Goal: Task Accomplishment & Management: Use online tool/utility

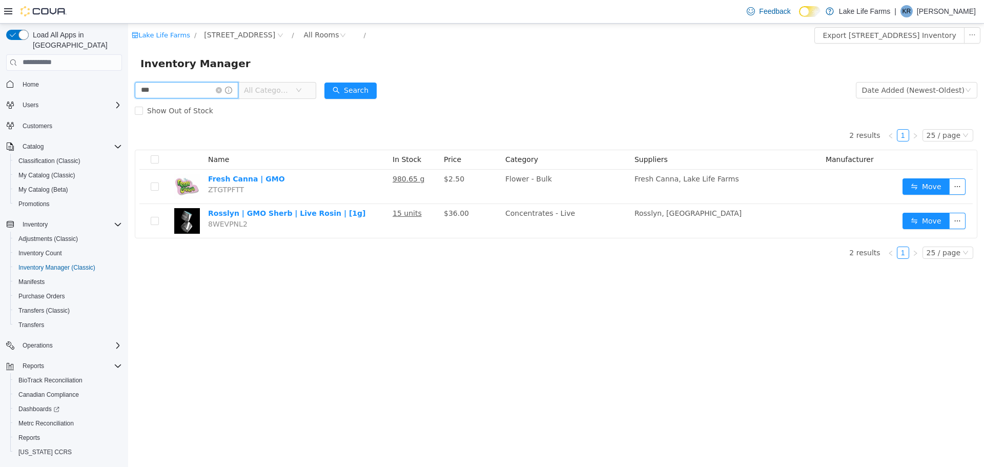
click at [199, 87] on input "***" at bounding box center [186, 89] width 103 height 16
type input "*"
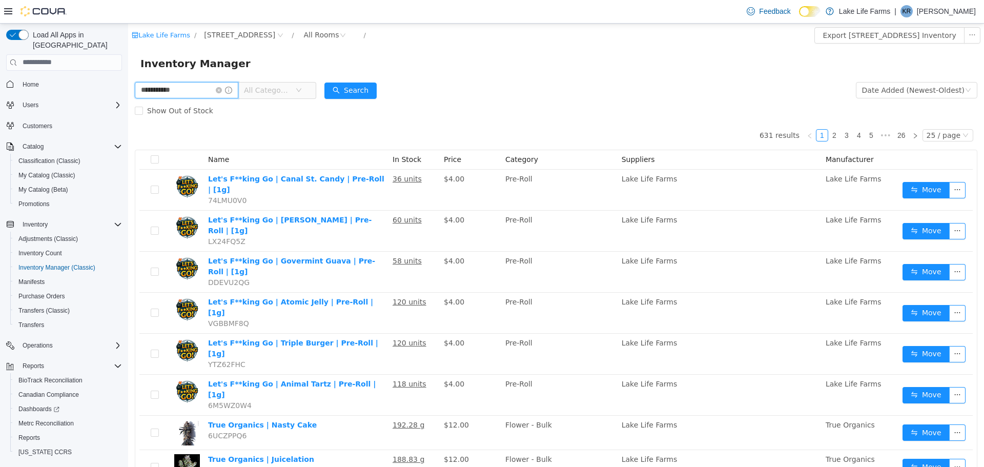
type input "**********"
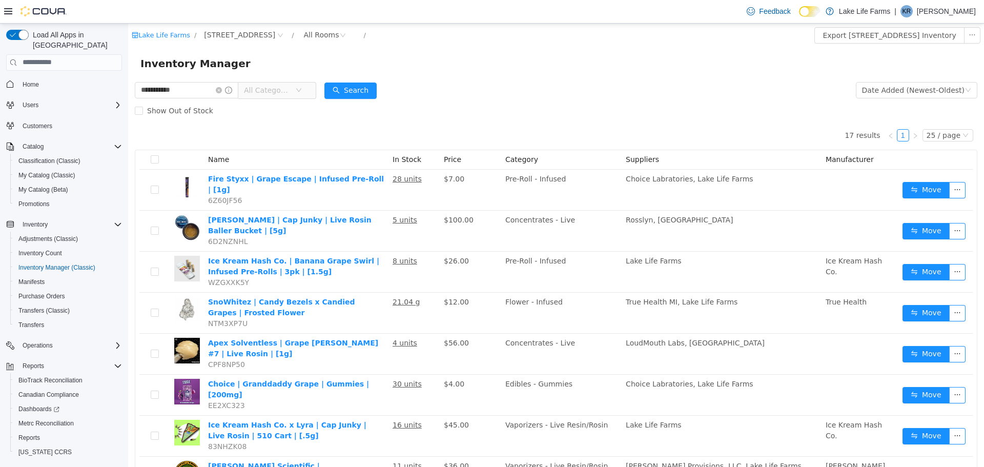
click at [308, 83] on span "All Categories" at bounding box center [273, 89] width 70 height 16
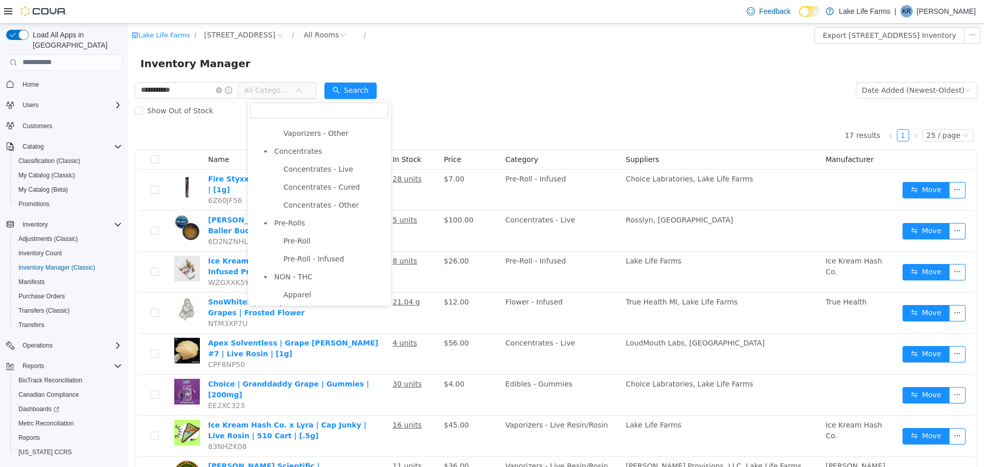
scroll to position [279, 0]
click at [299, 156] on span "Concentrates" at bounding box center [298, 155] width 48 height 8
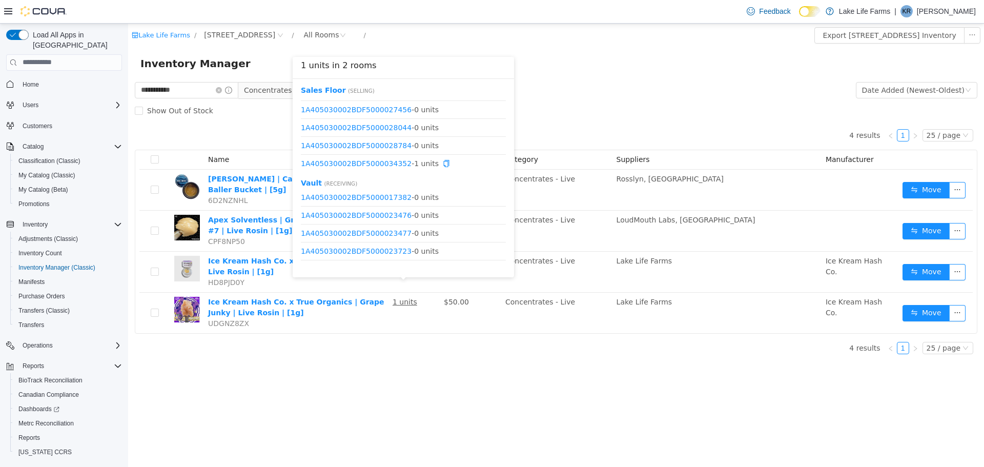
scroll to position [0, 0]
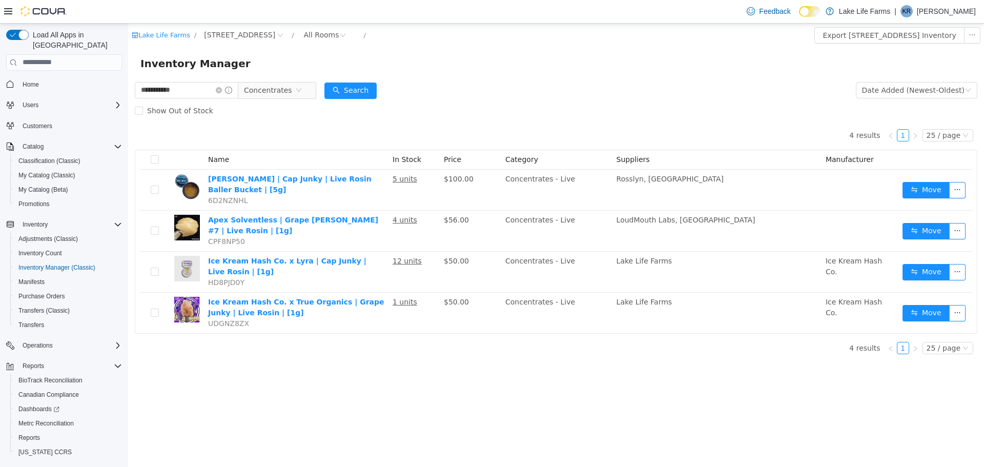
click at [406, 356] on div "**********" at bounding box center [555, 244] width 855 height 443
click at [302, 91] on icon "icon: close-circle" at bounding box center [299, 90] width 6 height 6
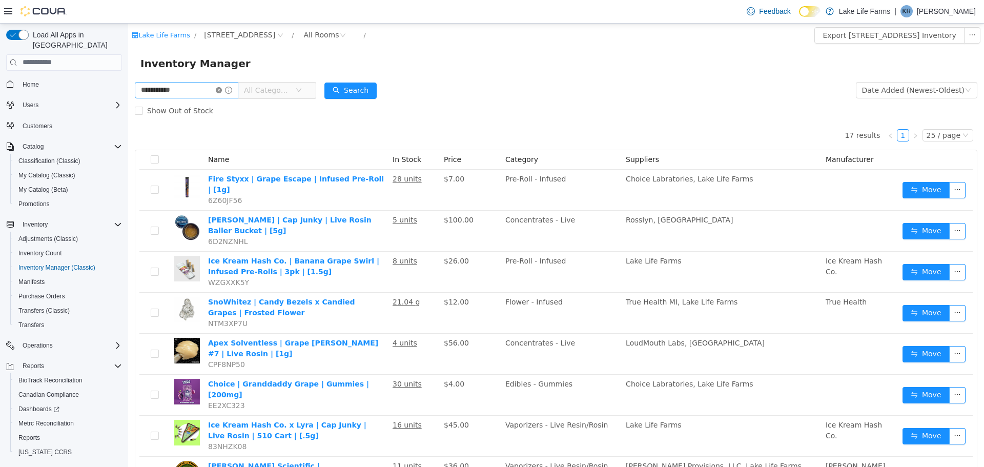
click at [222, 91] on icon "icon: close-circle" at bounding box center [219, 90] width 6 height 6
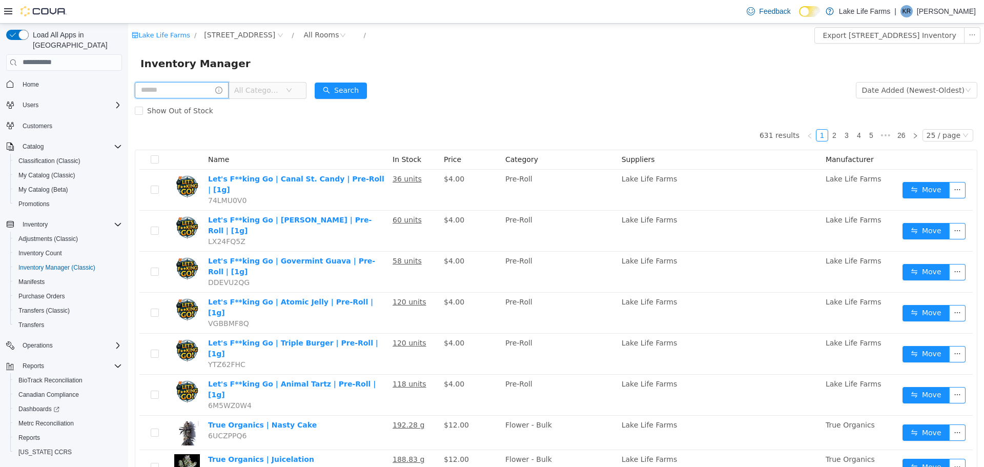
click at [202, 91] on input "text" at bounding box center [182, 89] width 94 height 16
type input "**********"
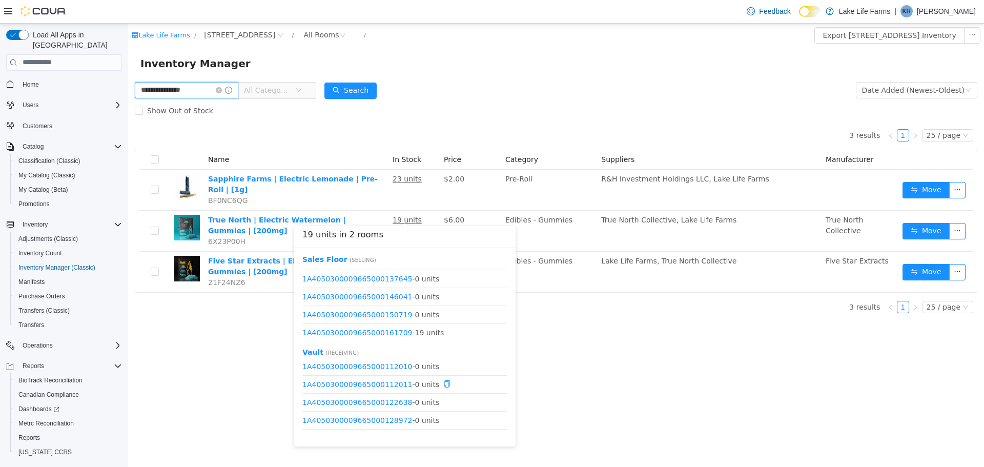
scroll to position [67, 0]
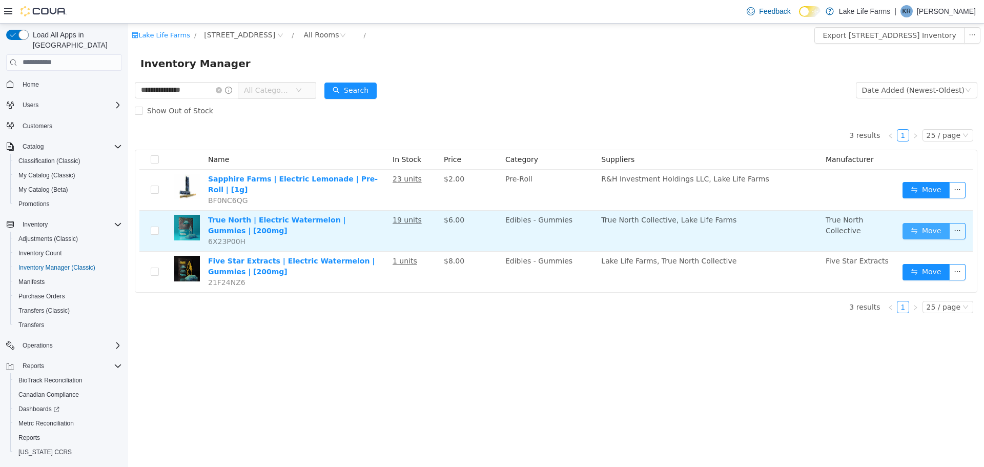
click at [926, 224] on button "Move" at bounding box center [925, 230] width 47 height 16
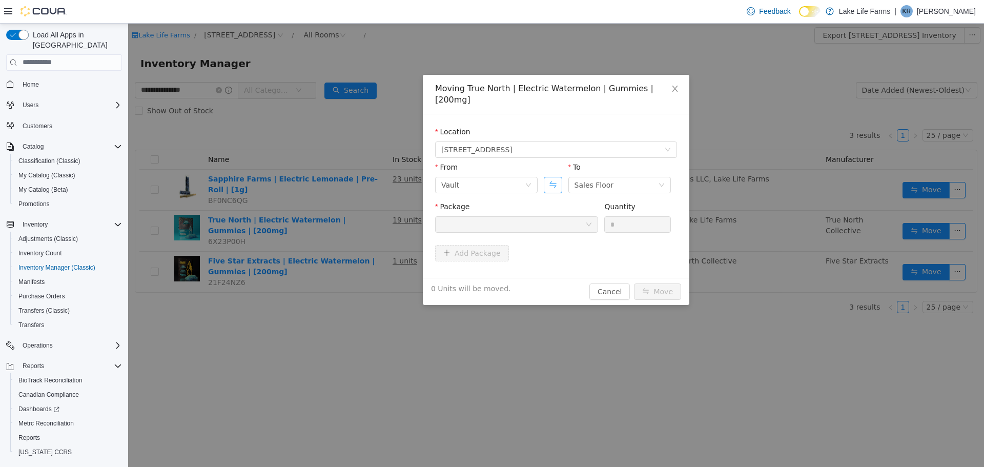
click at [550, 176] on button "Swap" at bounding box center [552, 184] width 18 height 16
click at [549, 201] on div "Package" at bounding box center [516, 208] width 163 height 15
click at [540, 216] on div at bounding box center [513, 223] width 144 height 15
click at [541, 247] on li "1A4050300009665000161709 Quantity : 19 Units" at bounding box center [516, 255] width 163 height 28
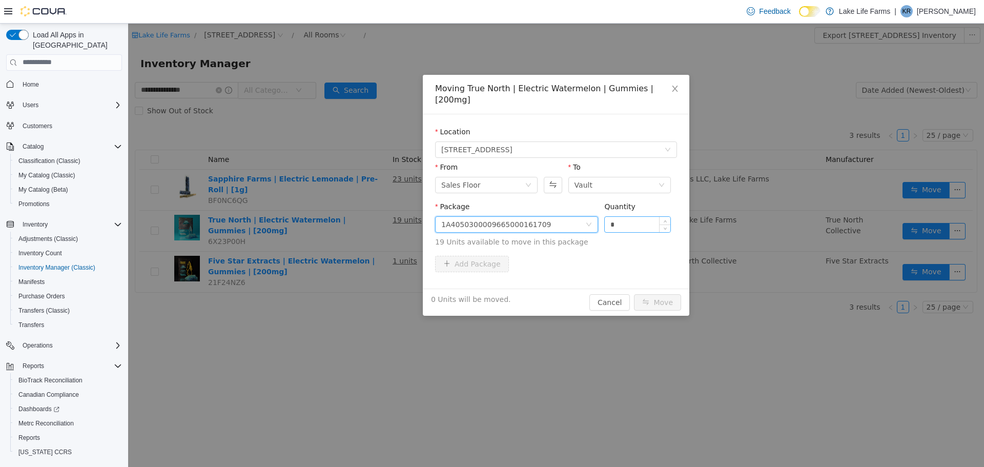
click at [631, 216] on input "*" at bounding box center [637, 223] width 66 height 15
type input "**"
click at [662, 294] on button "Move" at bounding box center [657, 302] width 47 height 16
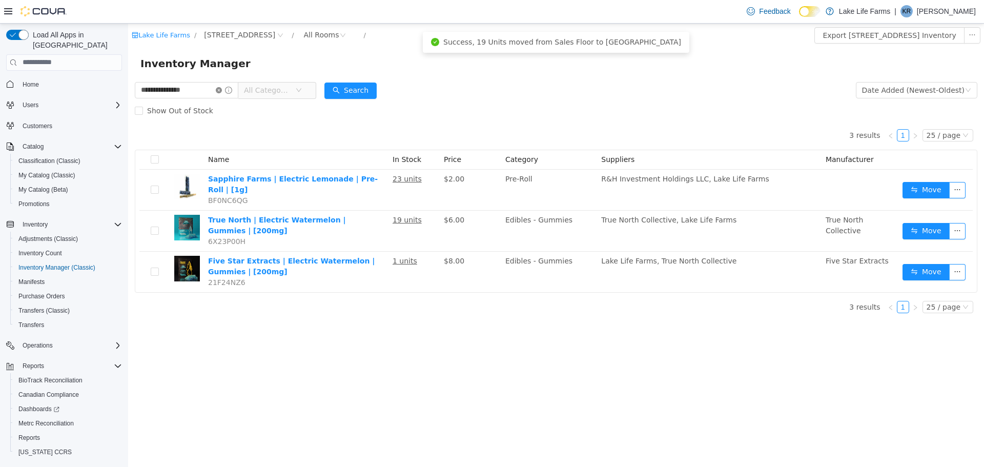
click at [222, 88] on icon "icon: close-circle" at bounding box center [219, 90] width 6 height 6
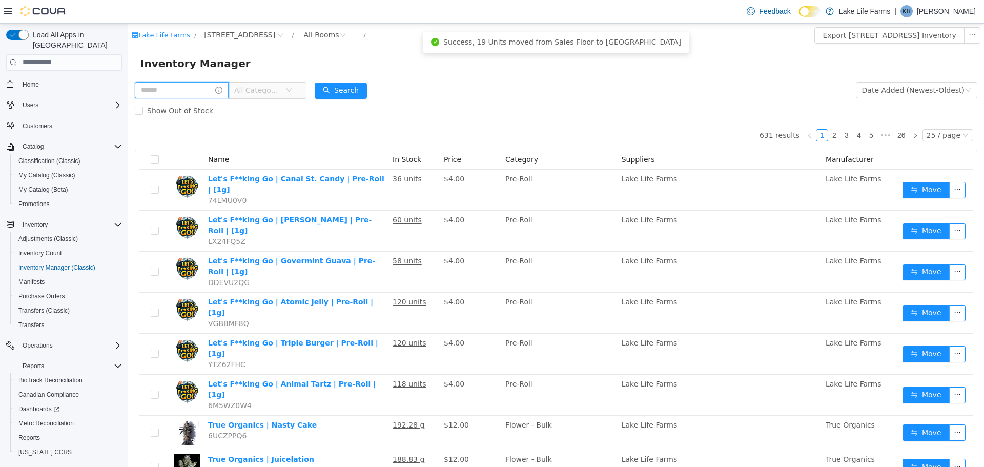
click at [200, 87] on input "text" at bounding box center [182, 89] width 94 height 16
type input "**********"
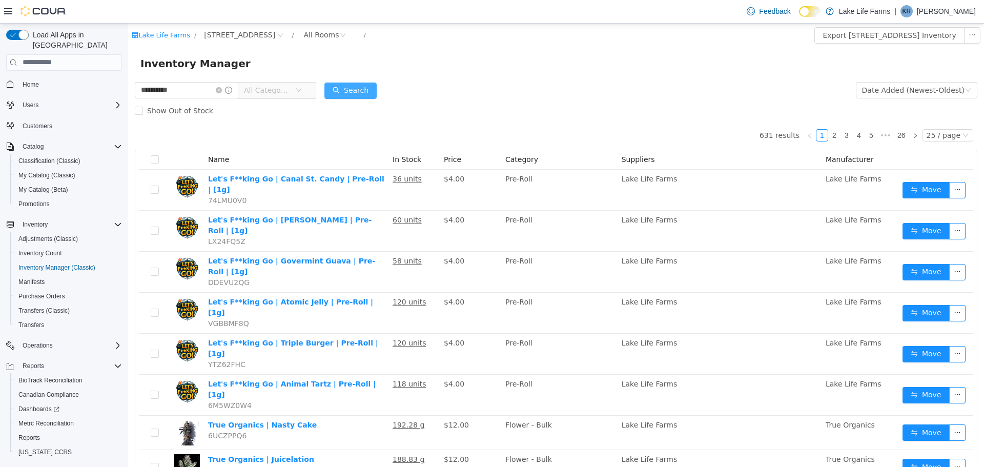
click at [364, 90] on button "Search" at bounding box center [350, 90] width 52 height 16
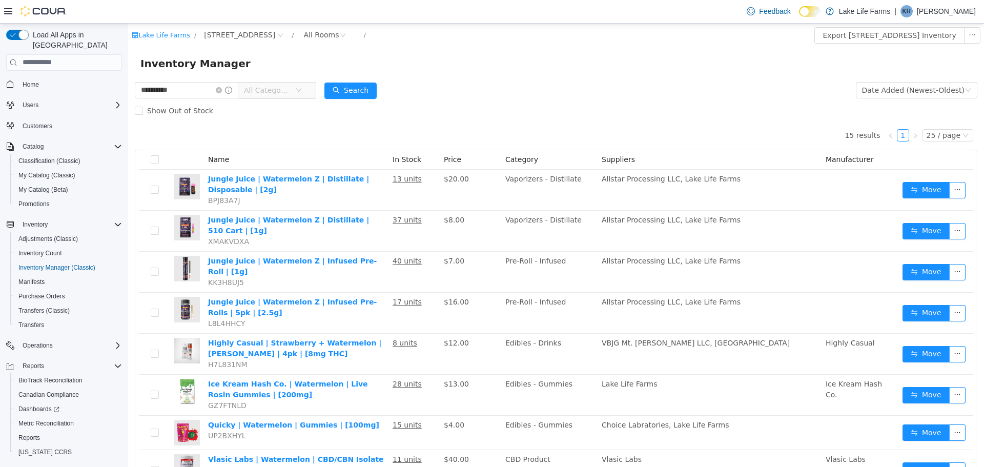
click at [306, 95] on span "All Categories" at bounding box center [273, 89] width 70 height 16
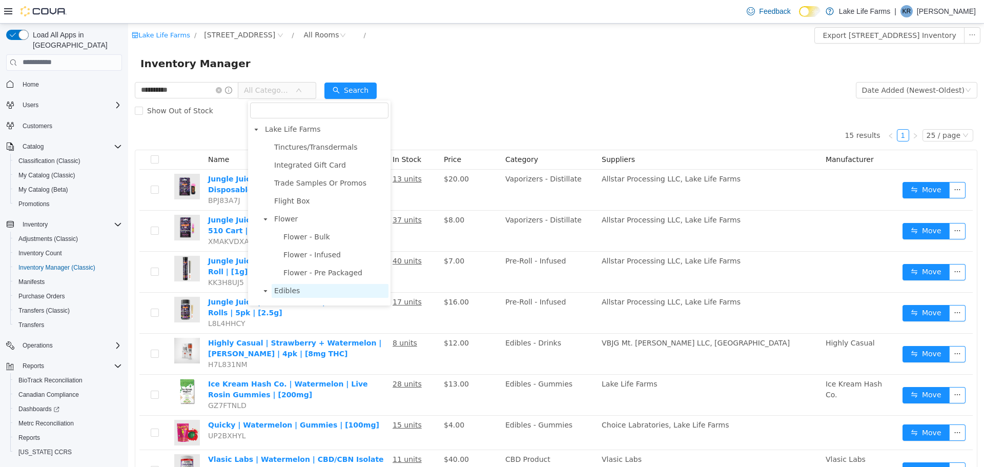
click at [292, 294] on span "Edibles" at bounding box center [287, 290] width 26 height 8
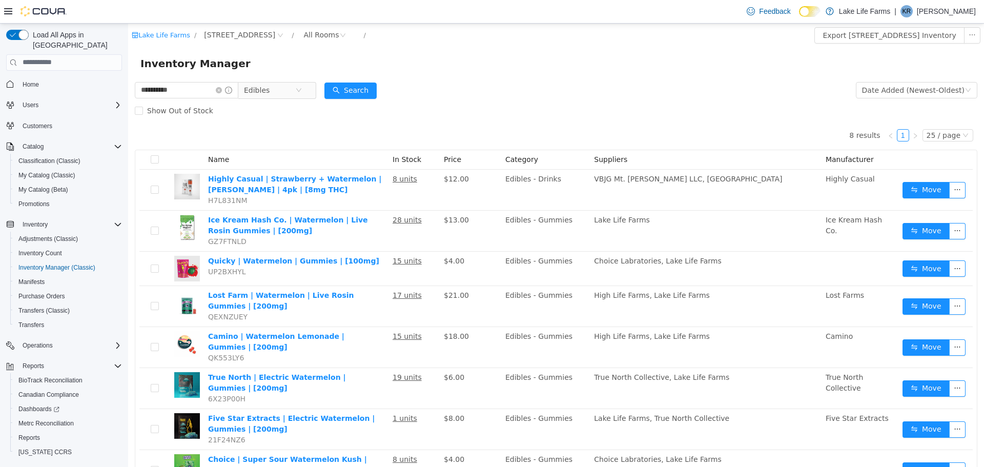
scroll to position [53, 0]
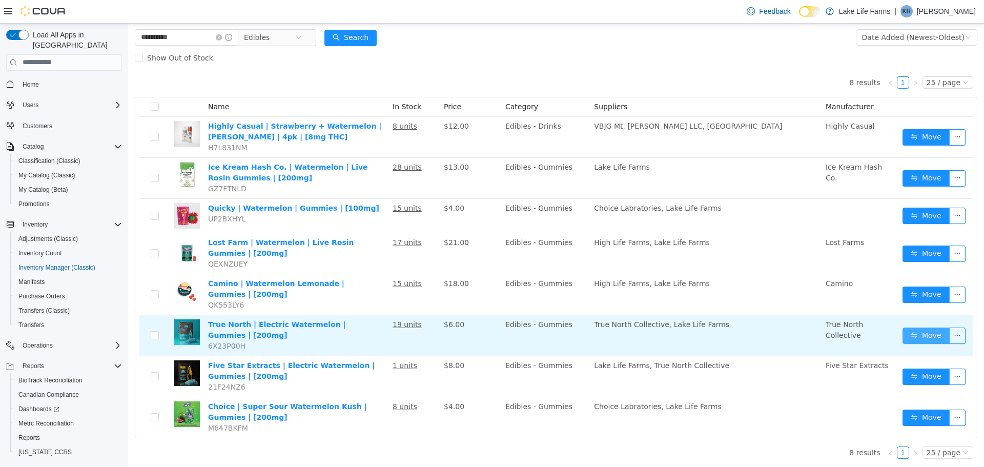
click at [915, 341] on button "Move" at bounding box center [925, 335] width 47 height 16
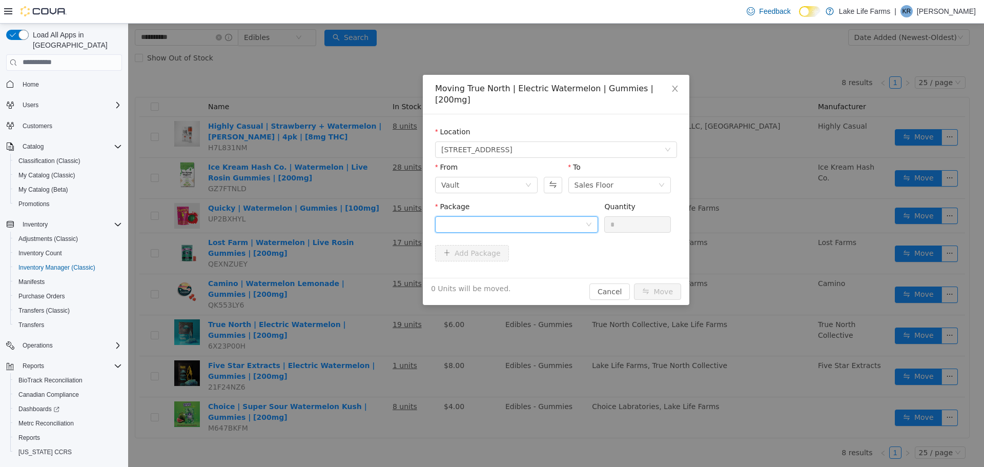
click at [563, 216] on div at bounding box center [513, 223] width 144 height 15
click at [563, 249] on li "1A4050300009665000161709 Quantity : 19 Units" at bounding box center [516, 256] width 163 height 28
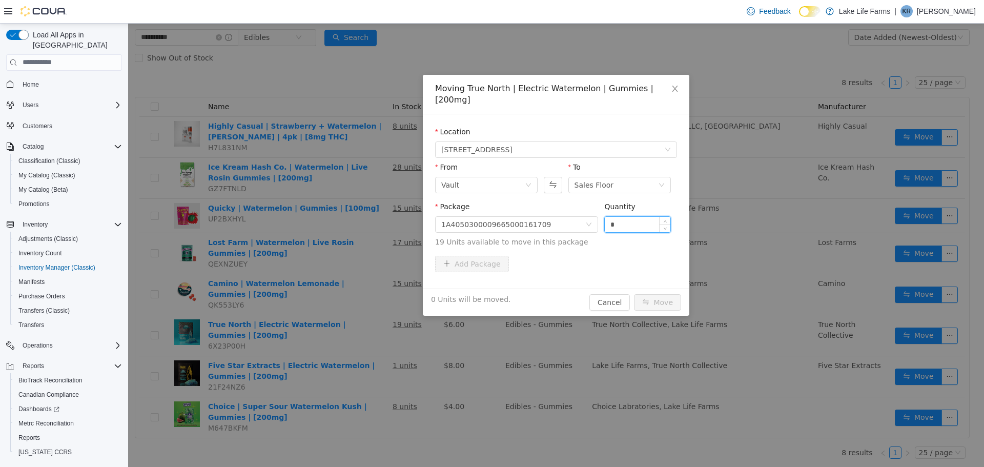
click at [615, 216] on input "*" at bounding box center [637, 223] width 66 height 15
click at [613, 216] on input "*" at bounding box center [637, 223] width 66 height 15
drag, startPoint x: 613, startPoint y: 215, endPoint x: 567, endPoint y: 204, distance: 47.8
click at [567, 204] on span "Package 1A4050300009665000161709 Quantity * 19 Units available to move in this …" at bounding box center [556, 224] width 242 height 45
type input "**"
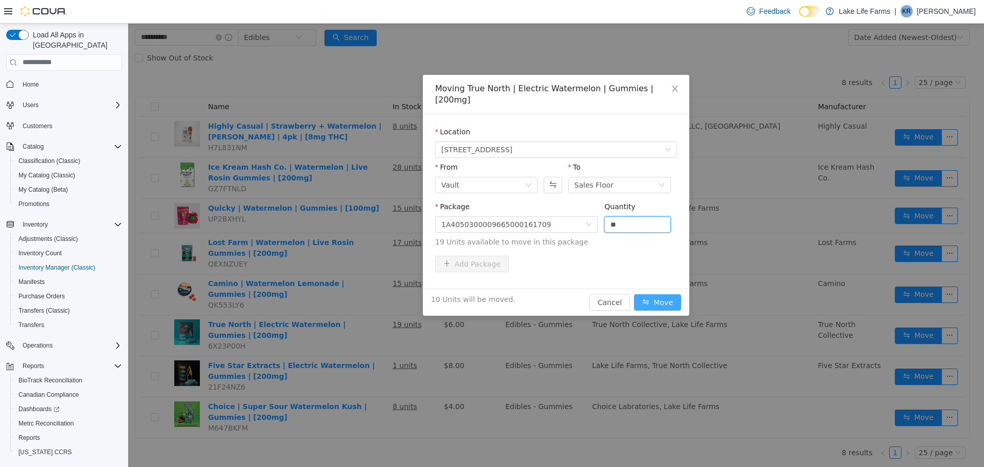
click at [670, 294] on button "Move" at bounding box center [657, 302] width 47 height 16
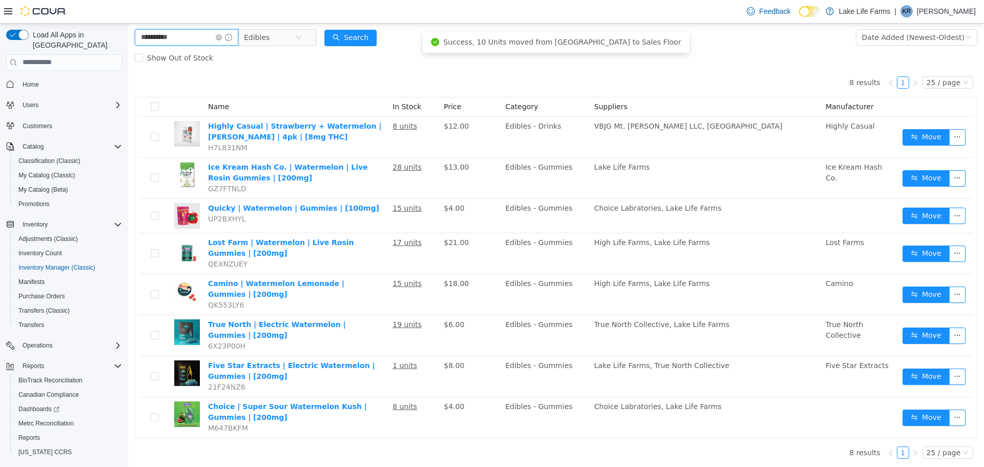
drag, startPoint x: 187, startPoint y: 38, endPoint x: 92, endPoint y: 36, distance: 95.3
click at [128, 36] on html "**********" at bounding box center [555, 191] width 855 height 443
type input "**********"
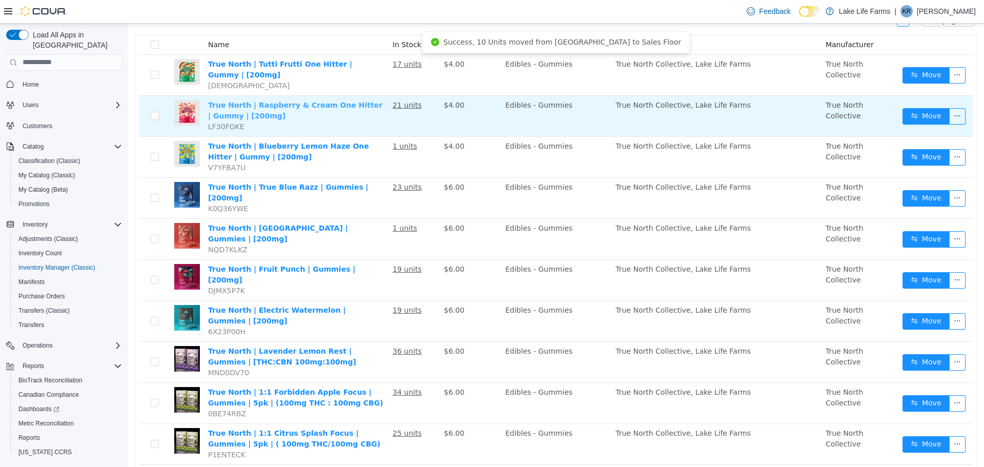
scroll to position [115, 0]
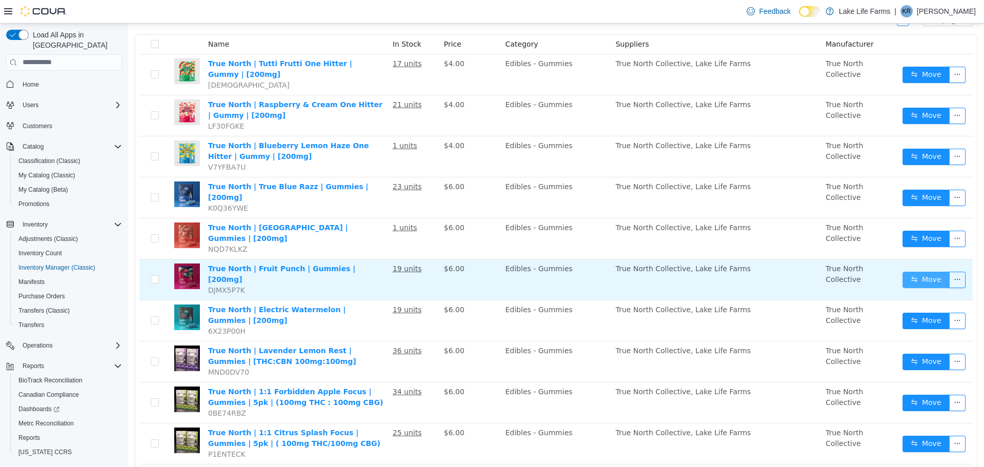
click at [906, 271] on button "Move" at bounding box center [925, 279] width 47 height 16
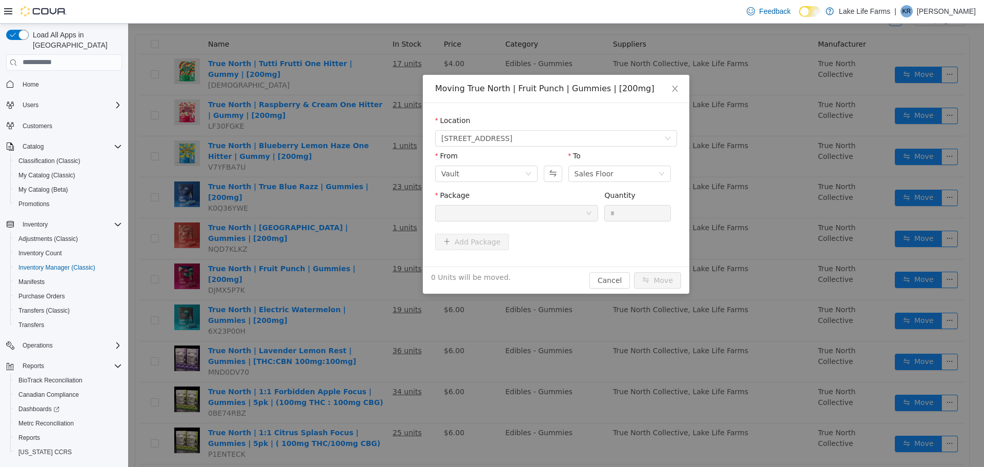
click at [587, 217] on div at bounding box center [516, 212] width 163 height 16
click at [673, 88] on icon "icon: close" at bounding box center [675, 88] width 8 height 8
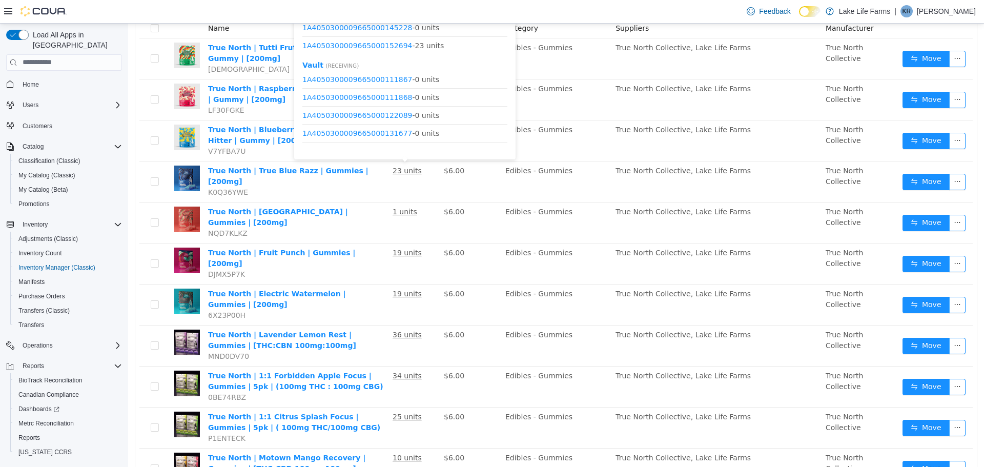
scroll to position [132, 0]
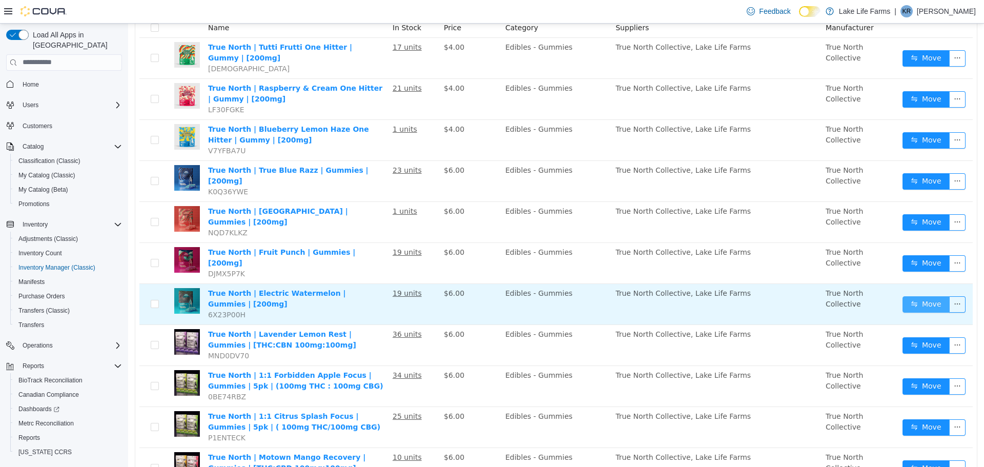
click at [904, 296] on button "Move" at bounding box center [925, 304] width 47 height 16
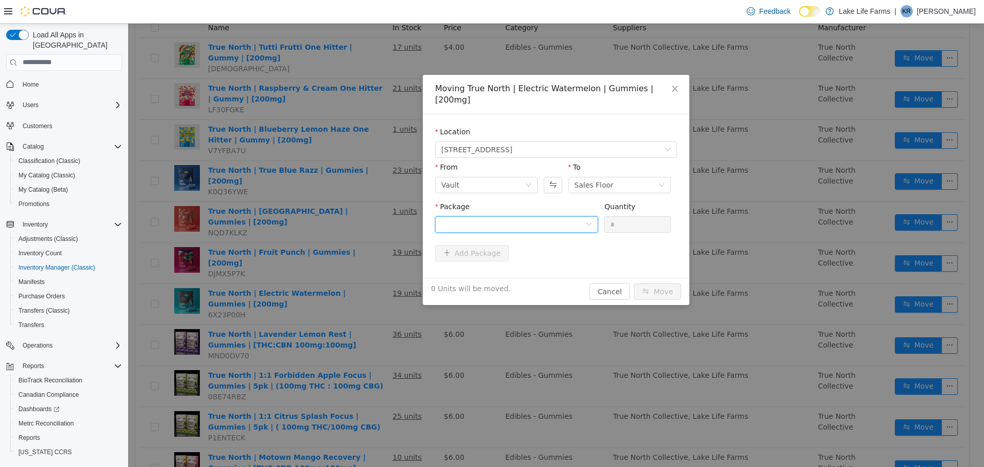
click at [559, 216] on div at bounding box center [513, 223] width 144 height 15
click at [548, 253] on li "1A4050300009665000161709 Quantity : 9 Units" at bounding box center [516, 255] width 163 height 28
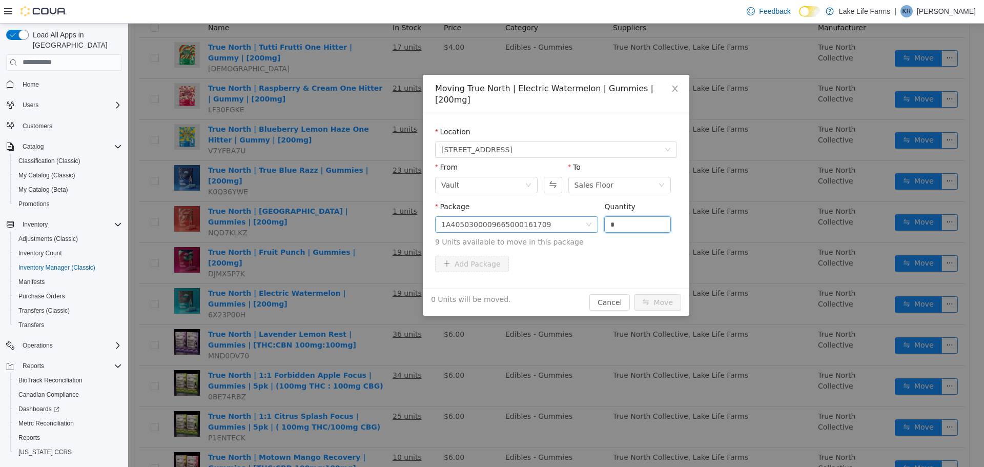
drag, startPoint x: 619, startPoint y: 215, endPoint x: 584, endPoint y: 217, distance: 34.4
click at [584, 217] on span "Package 1A4050300009665000161709 Quantity * 9 Units available to move in this p…" at bounding box center [556, 224] width 242 height 45
type input "*"
click at [661, 294] on button "Move" at bounding box center [657, 302] width 47 height 16
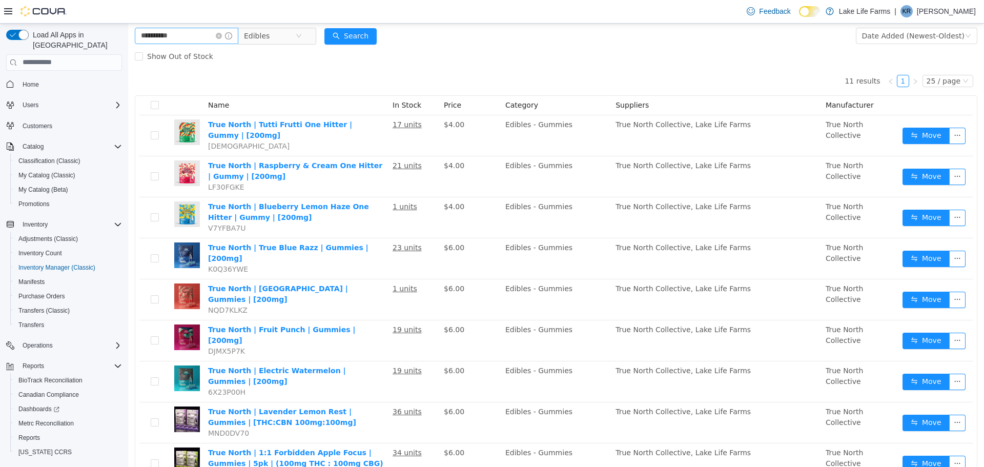
scroll to position [53, 0]
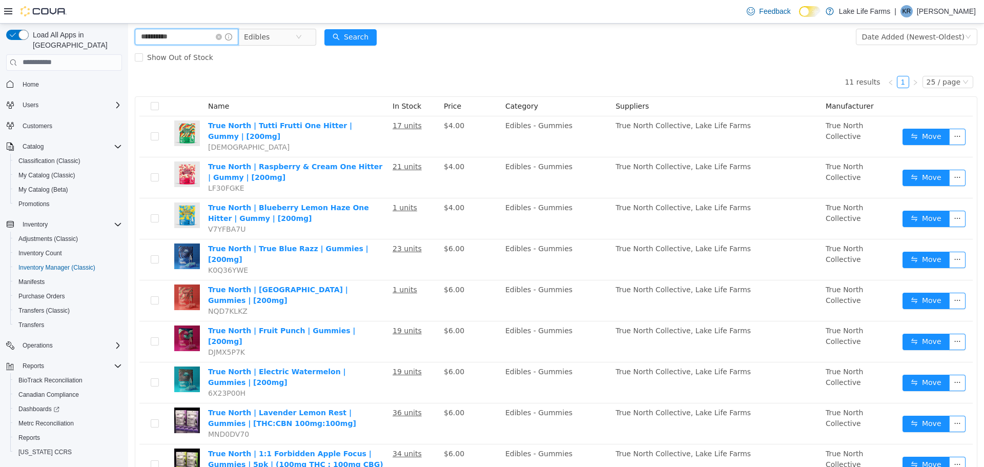
click at [224, 37] on input "**********" at bounding box center [186, 36] width 103 height 16
type input "*"
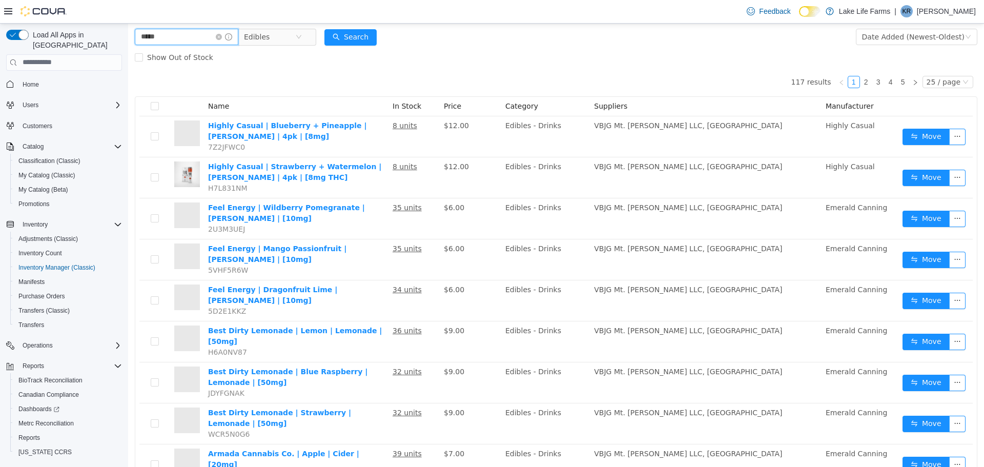
type input "**********"
click at [302, 35] on icon "icon: close-circle" at bounding box center [299, 36] width 6 height 6
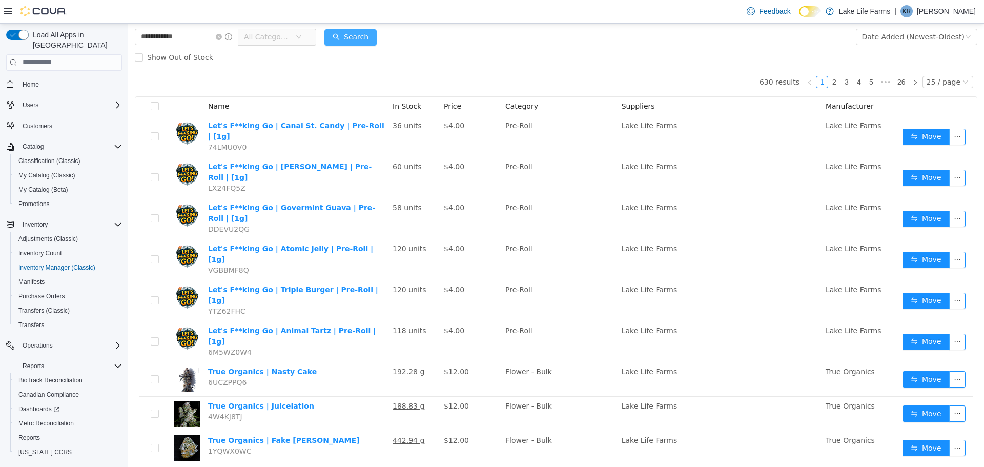
click at [361, 37] on button "Search" at bounding box center [350, 37] width 52 height 16
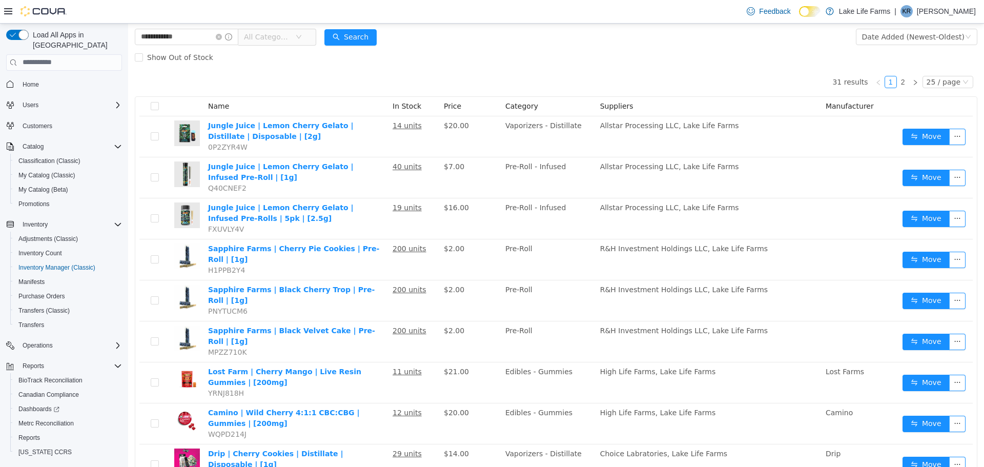
click at [290, 34] on span "All Categories" at bounding box center [267, 36] width 47 height 10
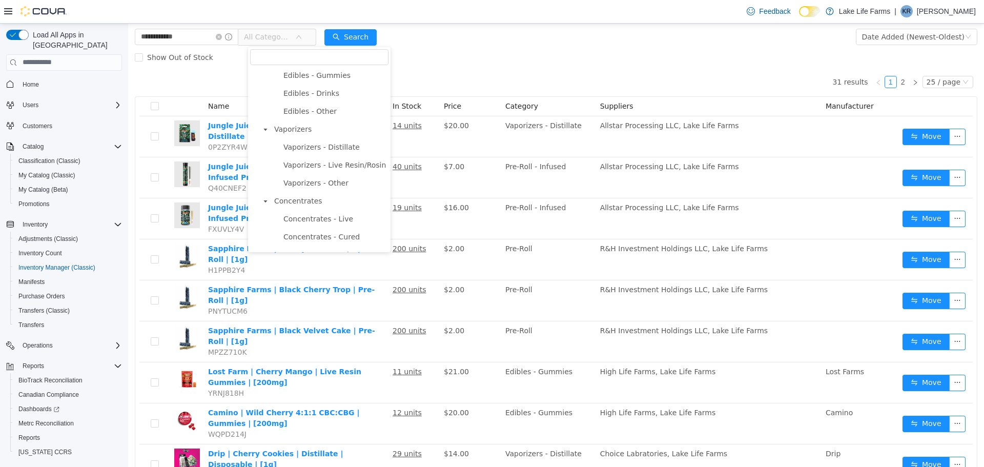
scroll to position [180, 0]
click at [311, 135] on span "Vaporizers" at bounding box center [329, 128] width 117 height 14
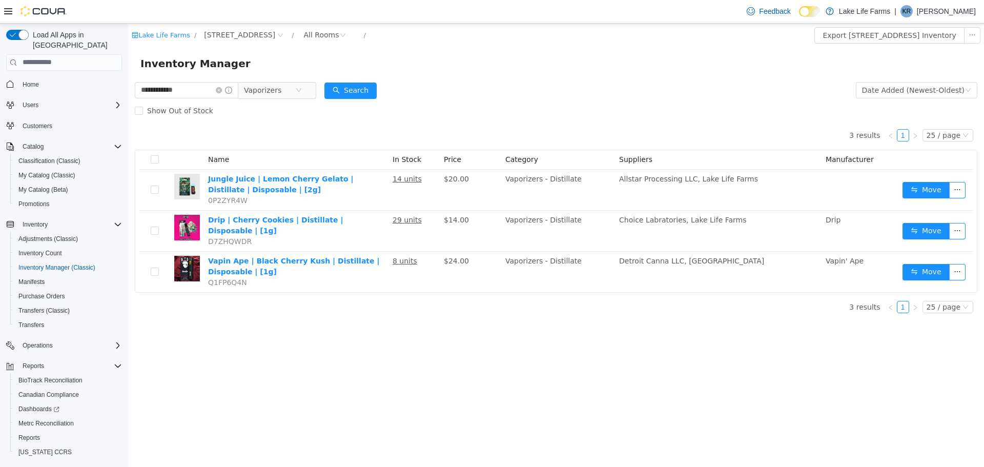
scroll to position [0, 0]
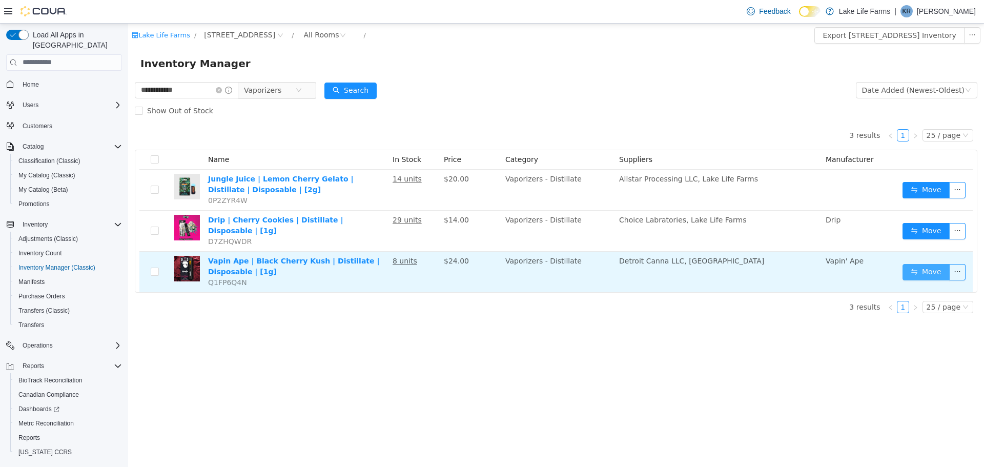
click at [912, 263] on button "Move" at bounding box center [925, 271] width 47 height 16
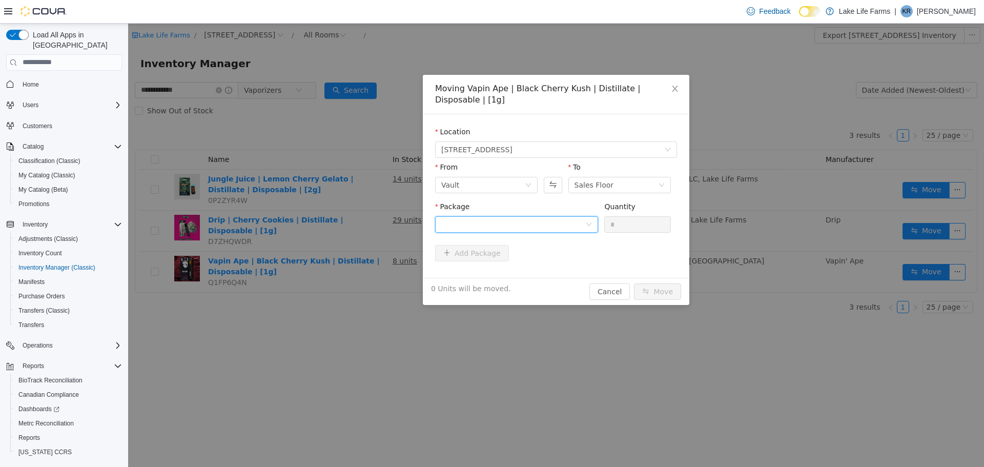
click at [578, 220] on div at bounding box center [513, 223] width 144 height 15
click at [558, 255] on li "1A4050300031B6F000032543 Quantity : 8 Units" at bounding box center [516, 267] width 163 height 28
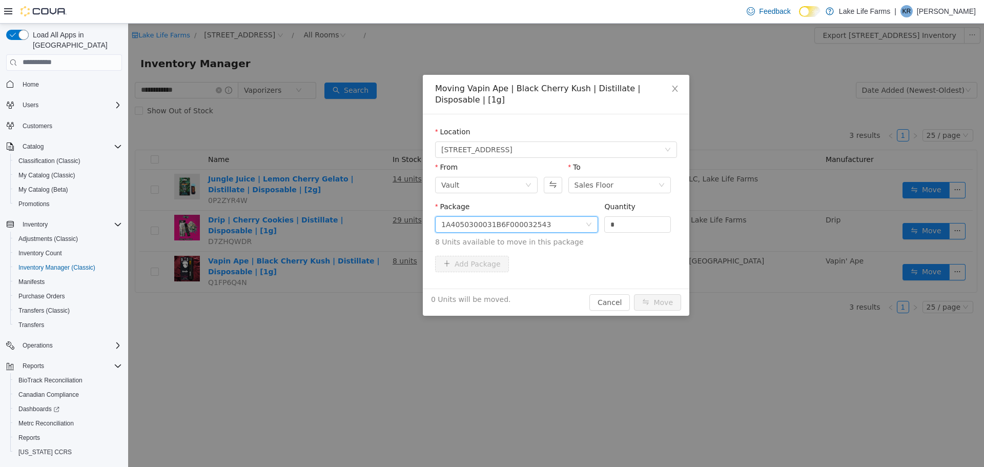
click at [609, 236] on span "8 Units available to move in this package" at bounding box center [556, 241] width 242 height 11
click at [628, 228] on input "*" at bounding box center [637, 223] width 66 height 15
type input "*"
click at [647, 305] on button "Move" at bounding box center [657, 302] width 47 height 16
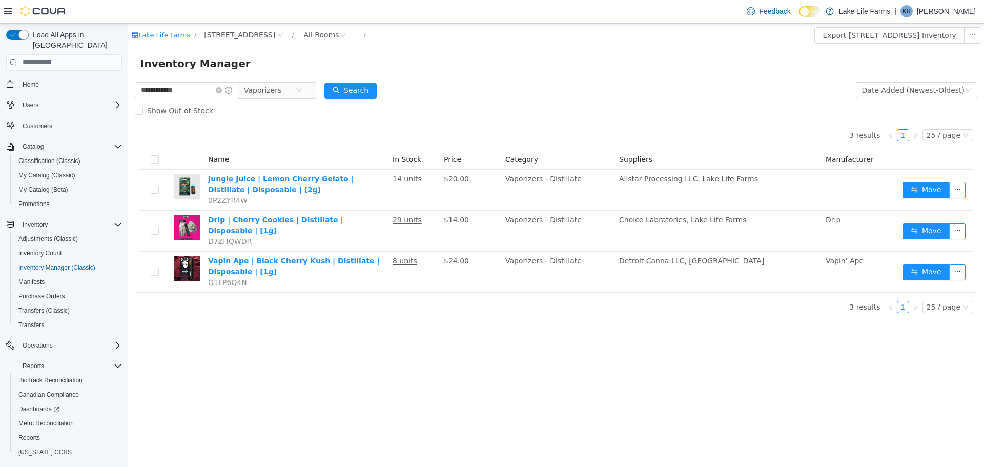
drag, startPoint x: 231, startPoint y: 91, endPoint x: 400, endPoint y: 72, distance: 170.7
click at [400, 72] on div "Inventory Manager" at bounding box center [555, 63] width 855 height 33
click at [222, 89] on icon "icon: close-circle" at bounding box center [219, 90] width 6 height 6
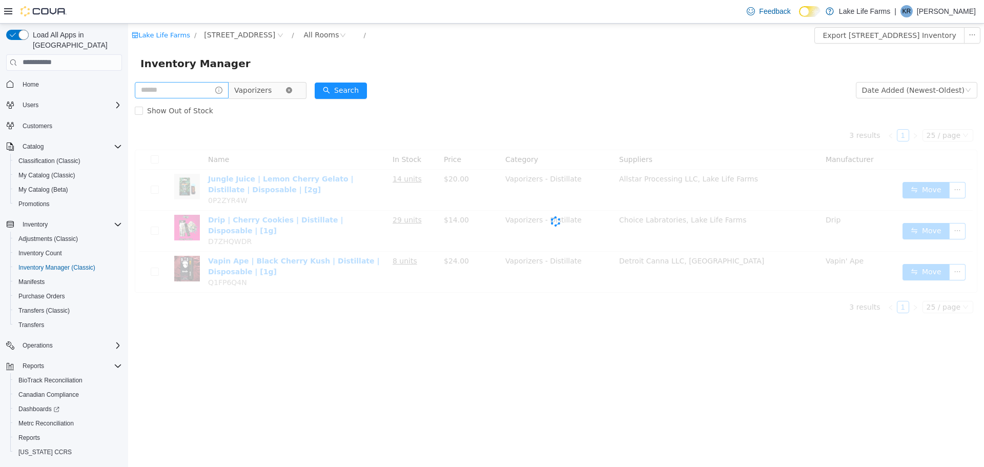
click at [292, 87] on icon "icon: close-circle" at bounding box center [289, 90] width 6 height 6
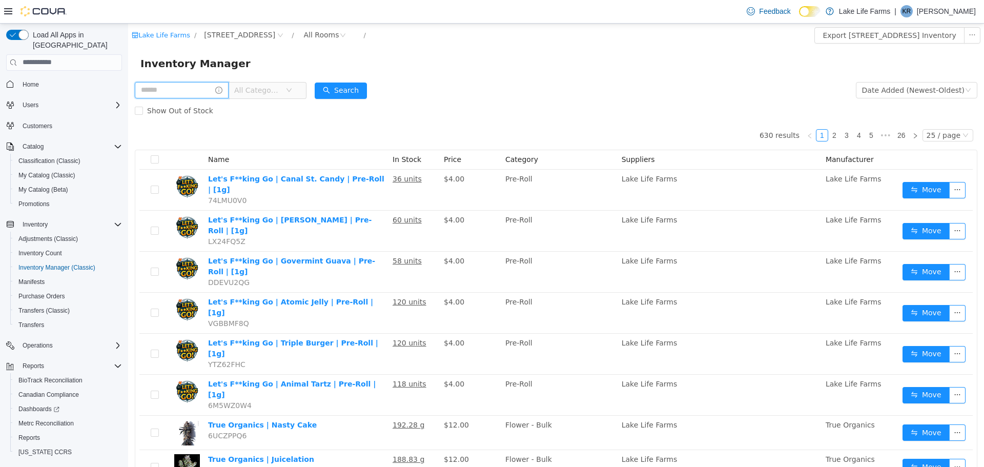
click at [201, 83] on input "text" at bounding box center [182, 89] width 94 height 16
type input "********"
click at [365, 88] on button "Search" at bounding box center [350, 90] width 52 height 16
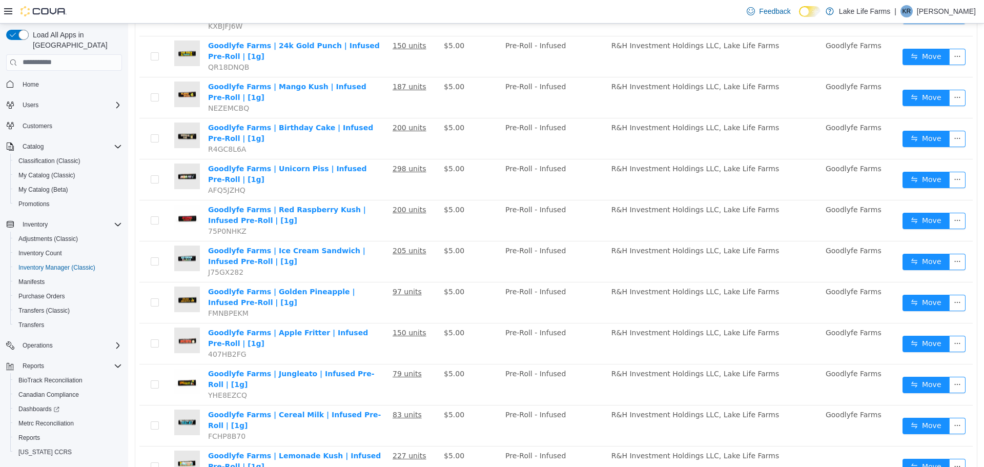
scroll to position [595, 0]
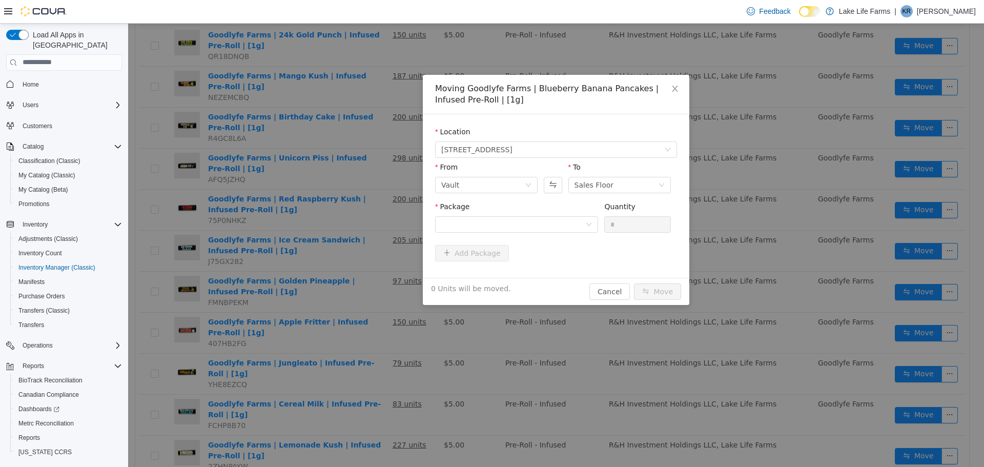
click at [525, 233] on div "Package" at bounding box center [516, 218] width 163 height 35
click at [525, 217] on div at bounding box center [513, 223] width 144 height 15
click at [510, 265] on li "1A405030002CA11000109130 Quantity : 30 Units" at bounding box center [516, 267] width 163 height 28
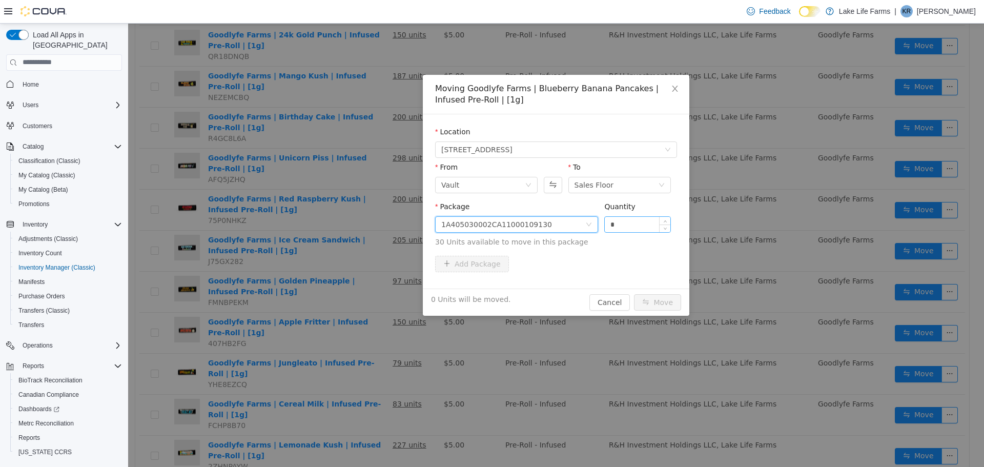
click at [617, 223] on input "*" at bounding box center [637, 223] width 66 height 15
type input "**"
click at [634, 294] on button "Move" at bounding box center [657, 302] width 47 height 16
